Goal: Information Seeking & Learning: Learn about a topic

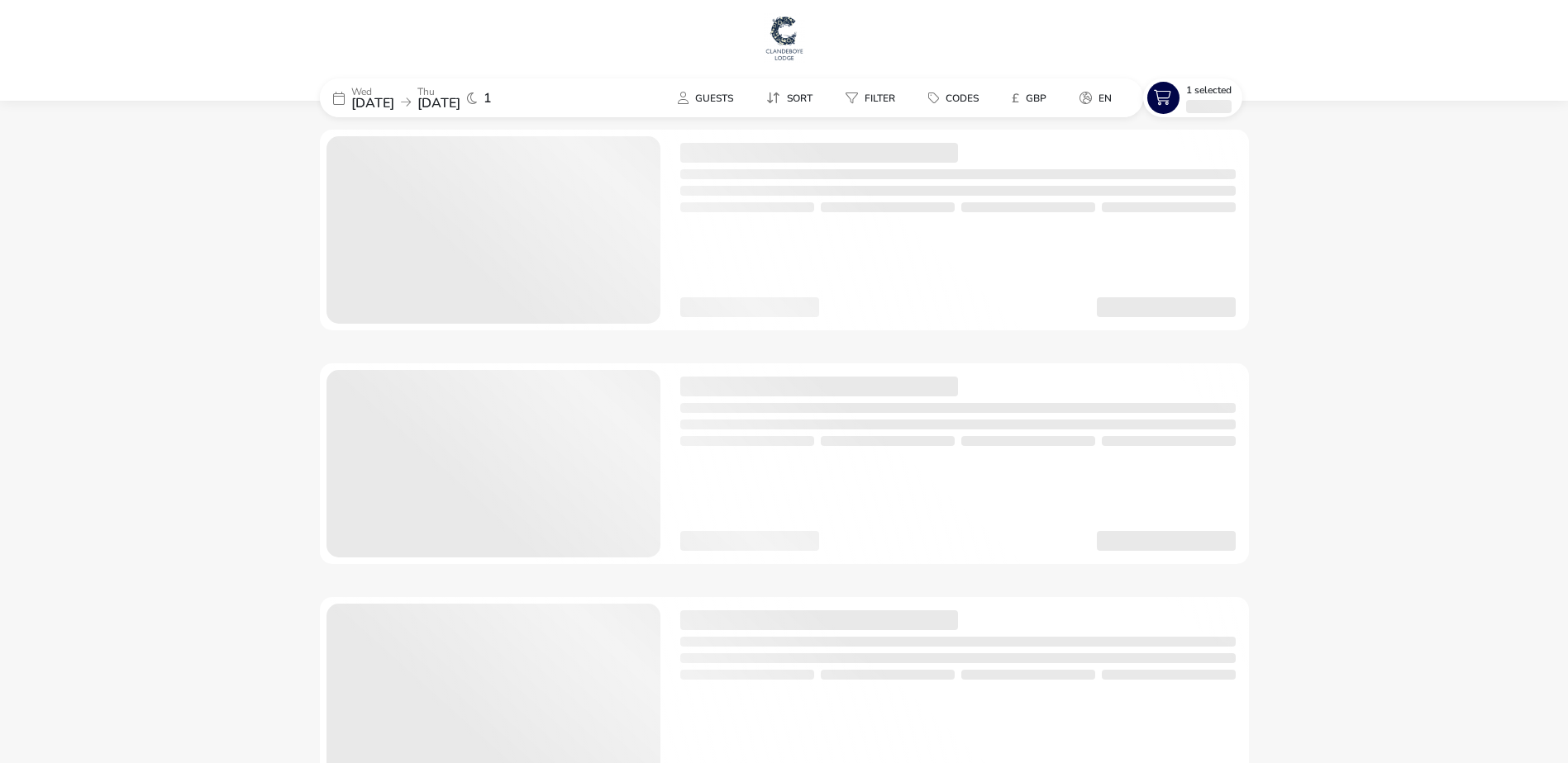
click at [791, 45] on img at bounding box center [784, 38] width 41 height 50
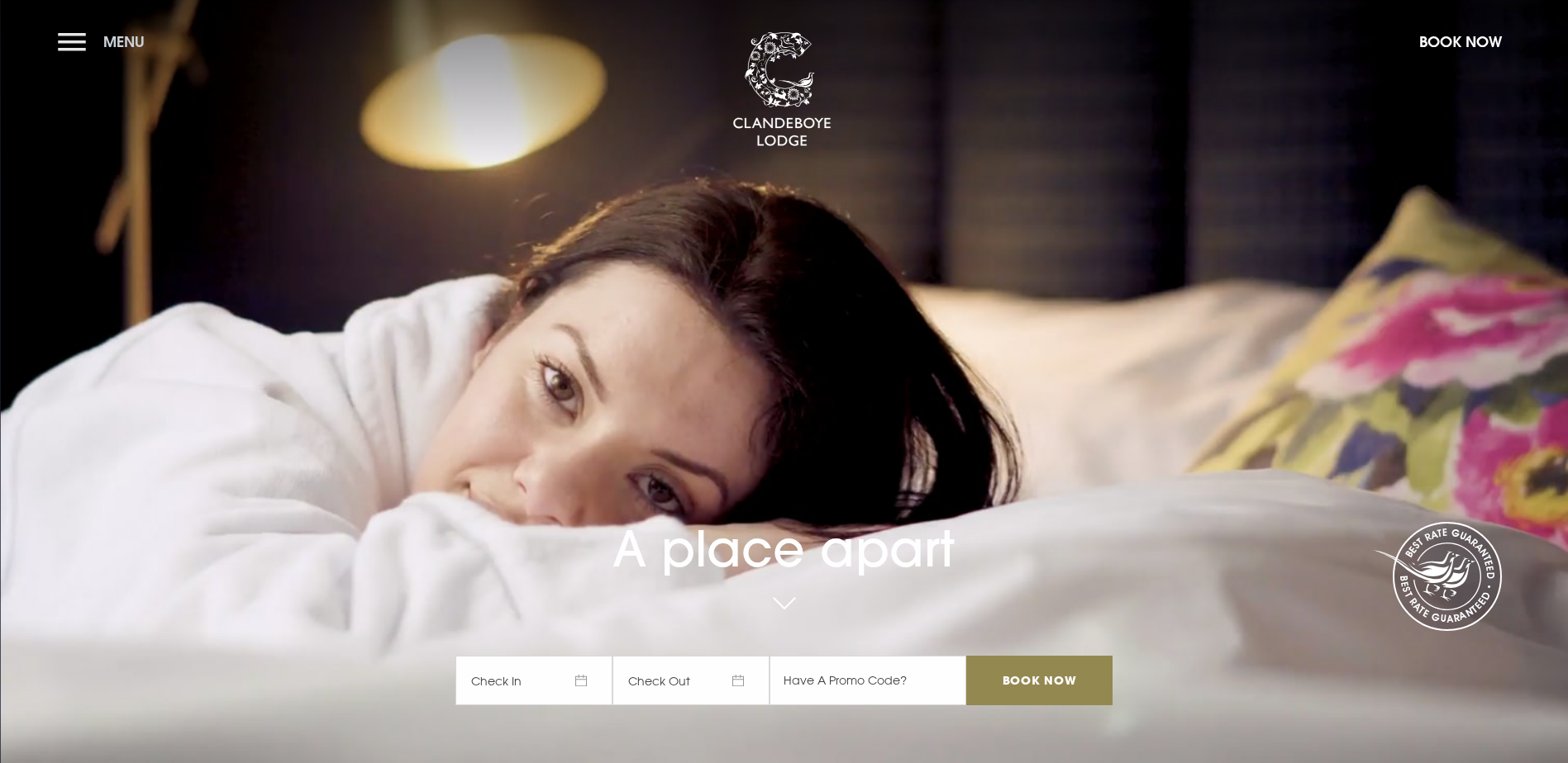
click at [68, 41] on button "Menu" at bounding box center [105, 41] width 95 height 36
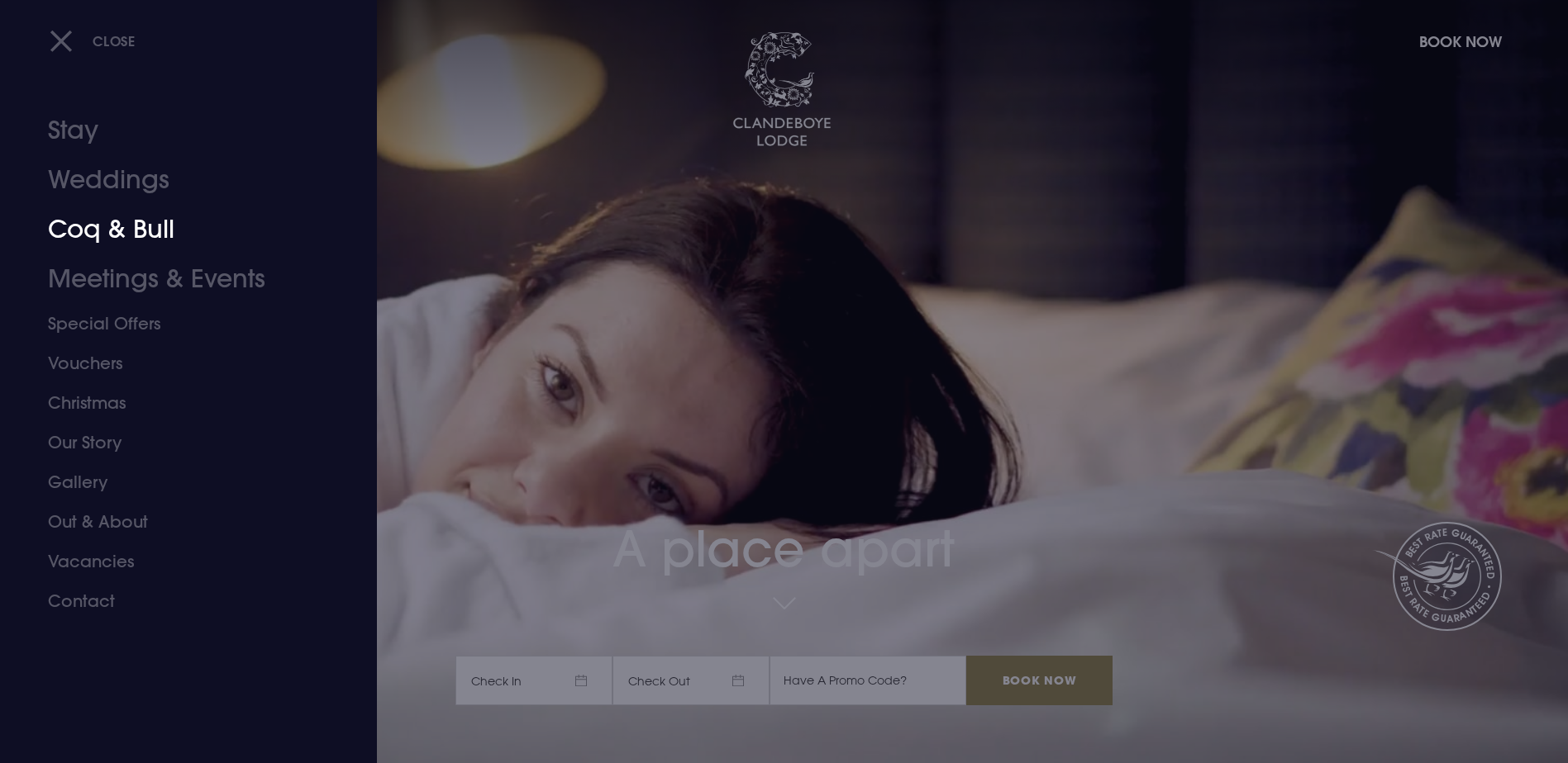
click at [117, 239] on link "Coq & Bull" at bounding box center [179, 230] width 261 height 50
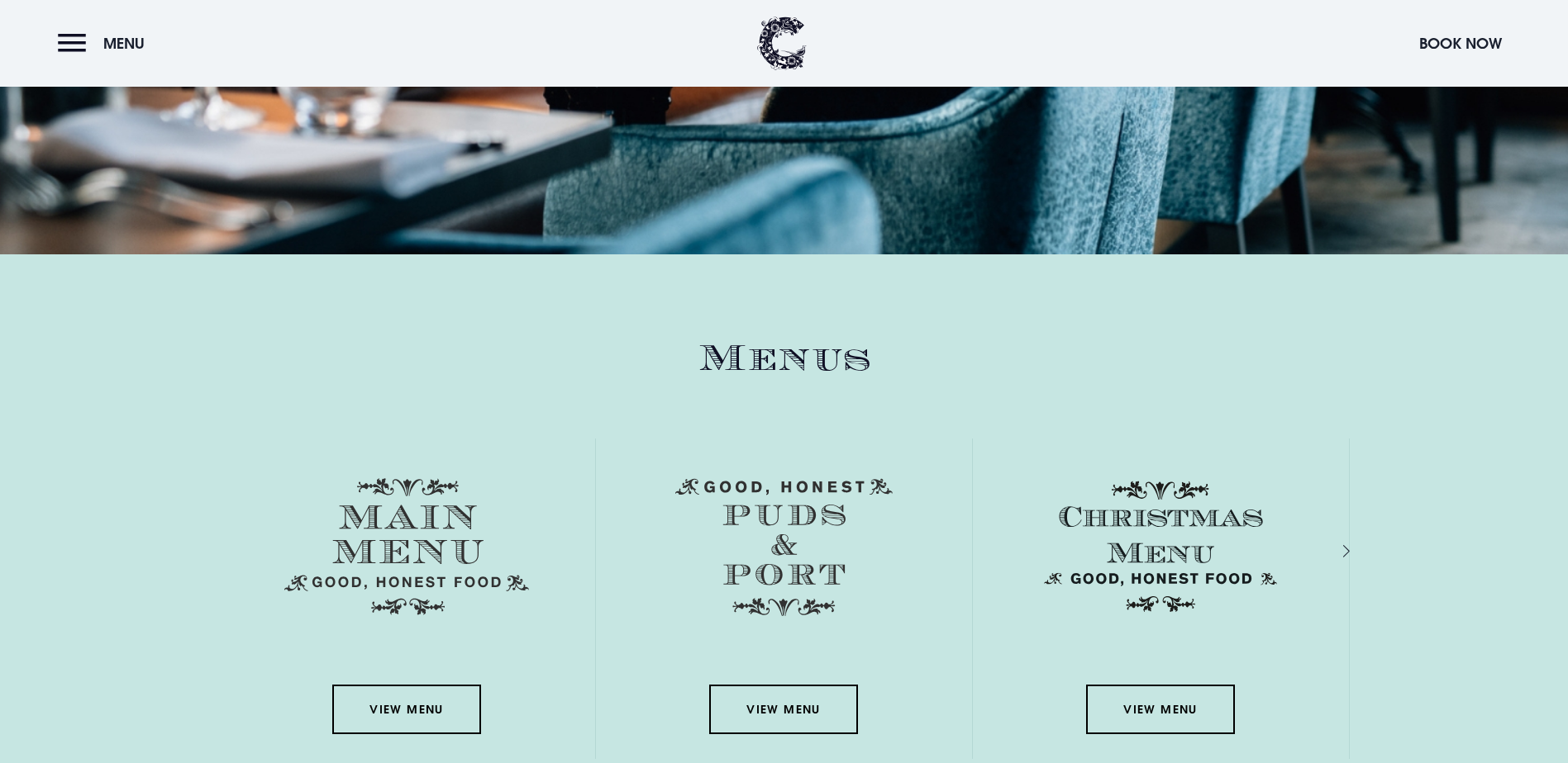
scroll to position [2314, 0]
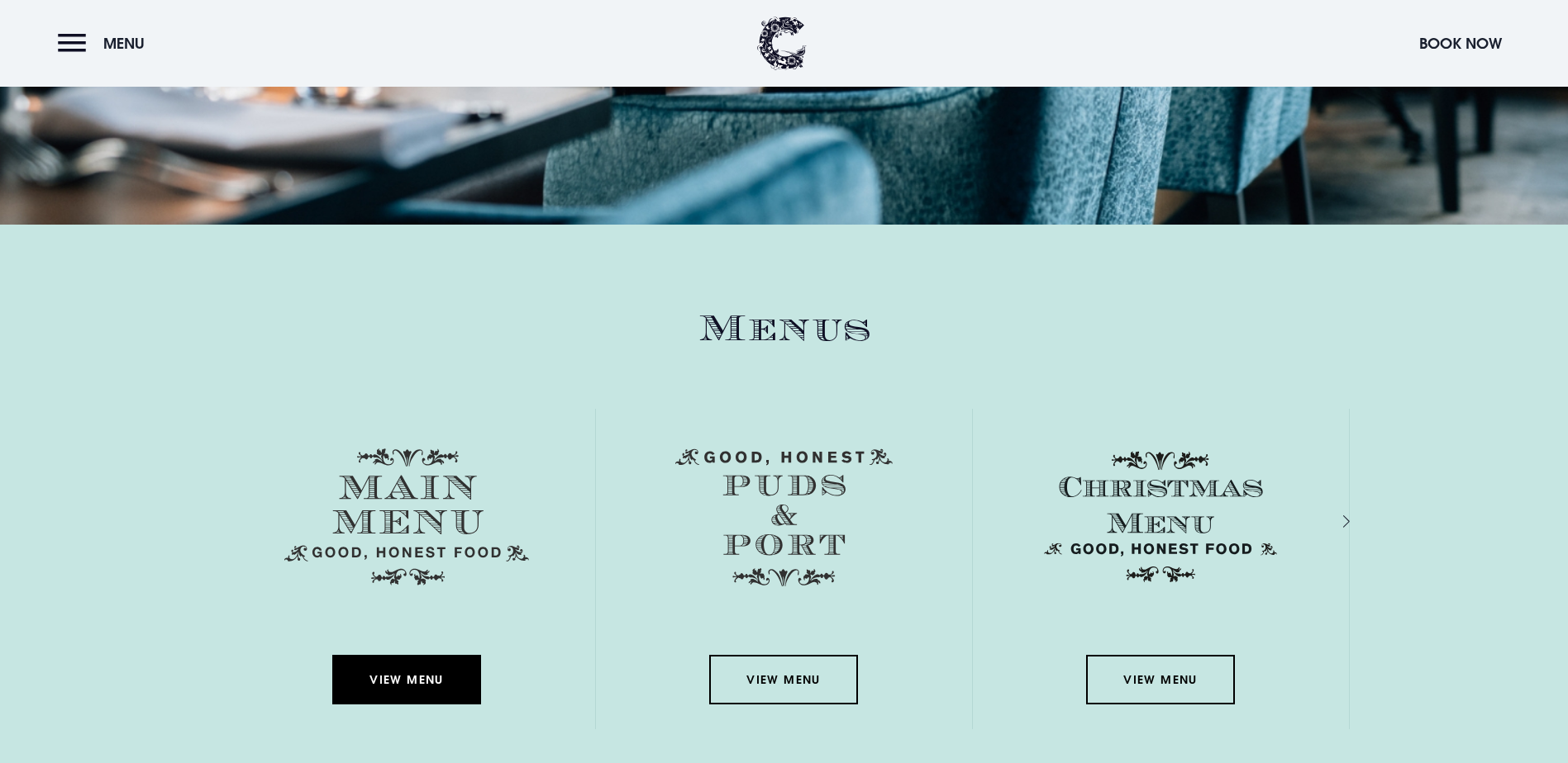
click at [451, 655] on link "View Menu" at bounding box center [407, 680] width 149 height 50
